Goal: Use online tool/utility: Use online tool/utility

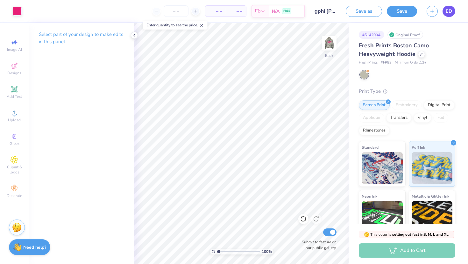
click at [449, 12] on span "ED" at bounding box center [448, 11] width 6 height 7
